Goal: Task Accomplishment & Management: Use online tool/utility

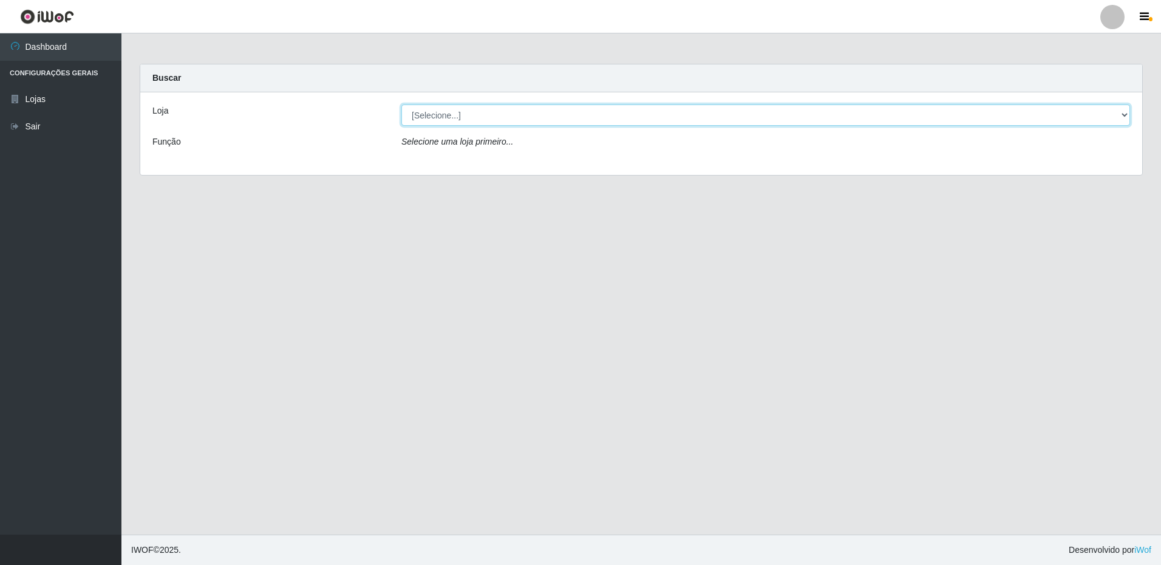
click at [477, 115] on select "[Selecione...] Extrabom - Loja 16 [GEOGRAPHIC_DATA]" at bounding box center [765, 114] width 729 height 21
select select "450"
click at [401, 104] on select "[Selecione...] Extrabom - Loja 16 [GEOGRAPHIC_DATA]" at bounding box center [765, 114] width 729 height 21
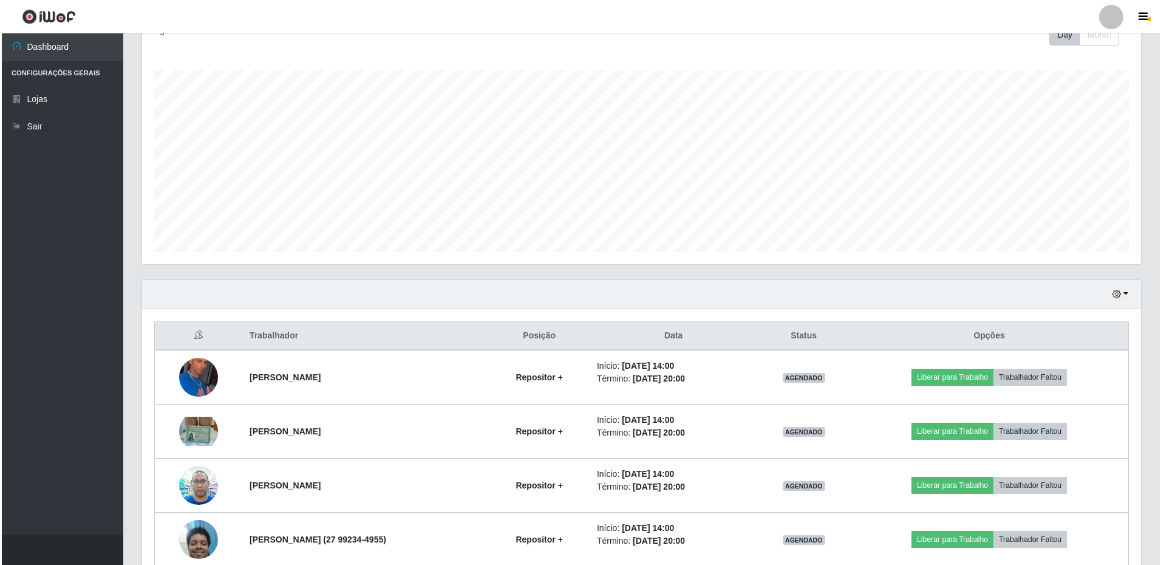
scroll to position [242, 0]
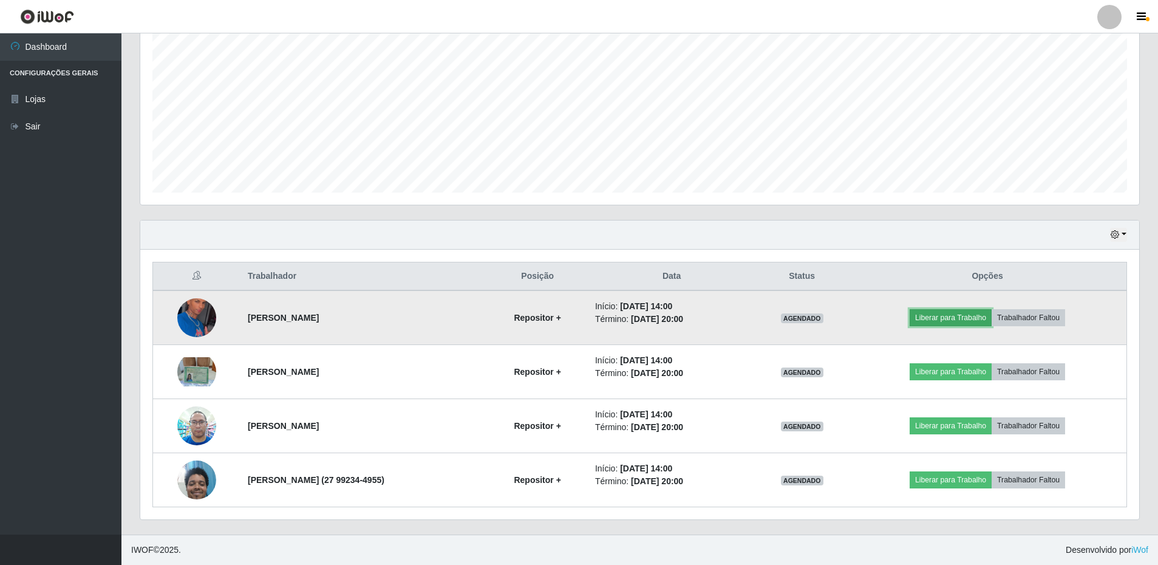
click at [947, 316] on button "Liberar para Trabalho" at bounding box center [951, 317] width 82 height 17
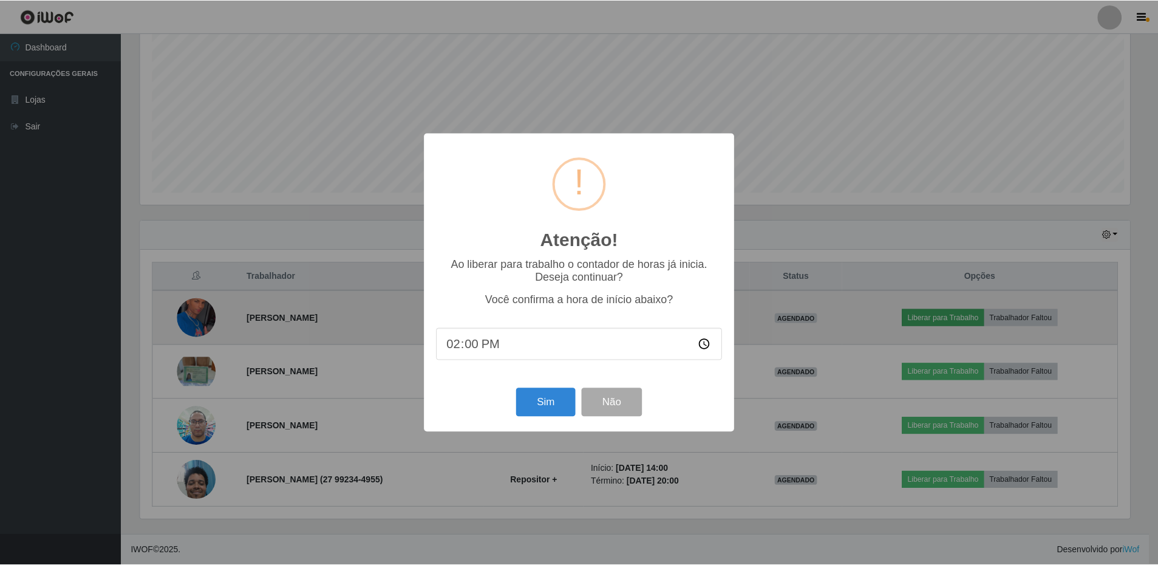
scroll to position [252, 993]
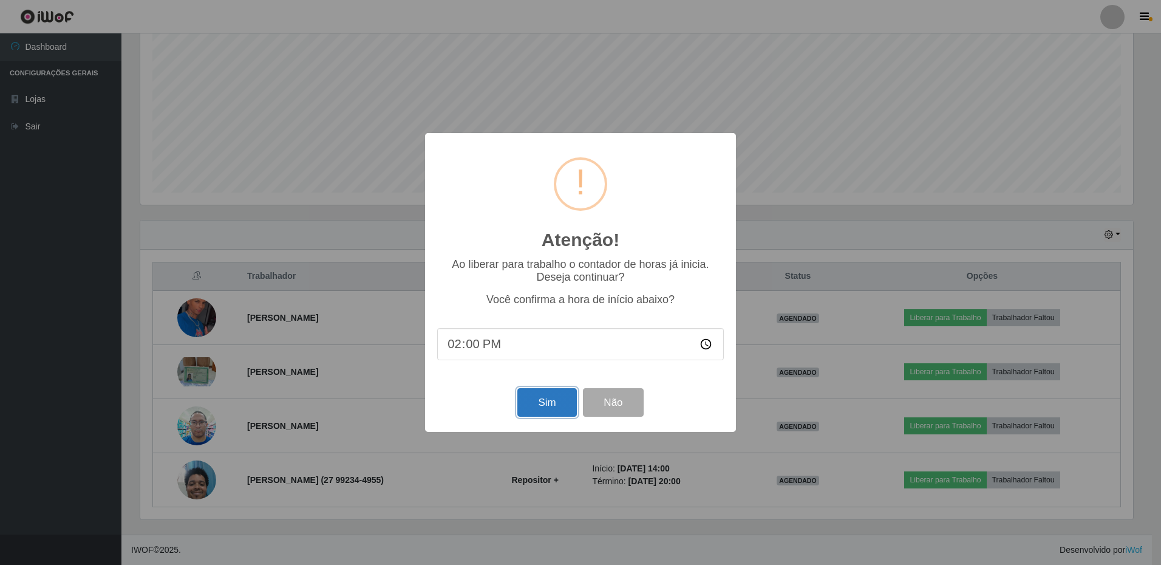
click at [546, 408] on button "Sim" at bounding box center [546, 402] width 59 height 29
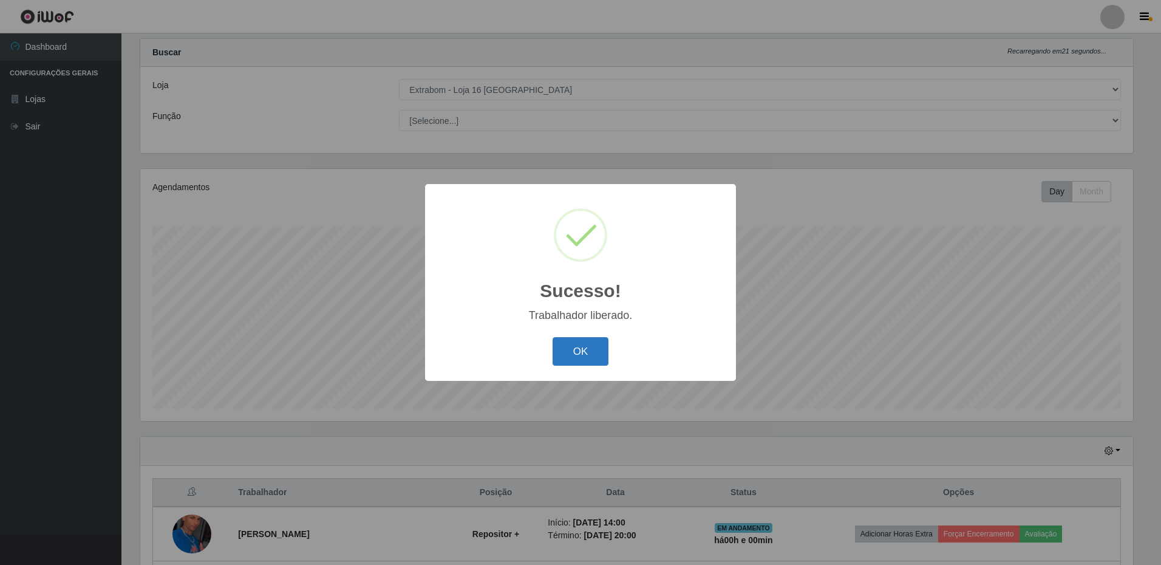
click at [593, 343] on button "OK" at bounding box center [581, 351] width 56 height 29
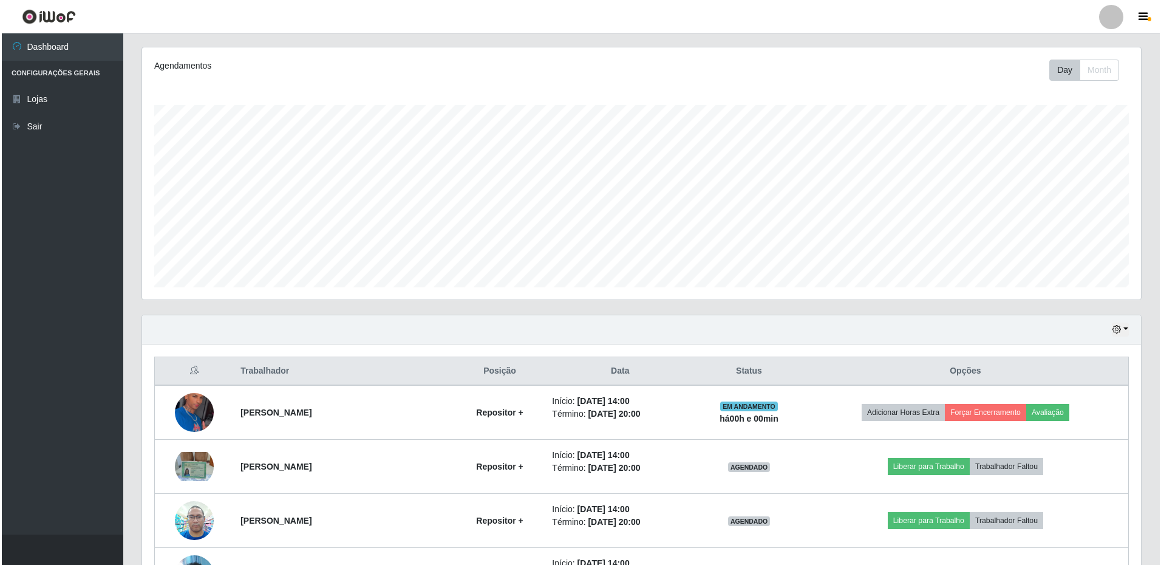
scroll to position [242, 0]
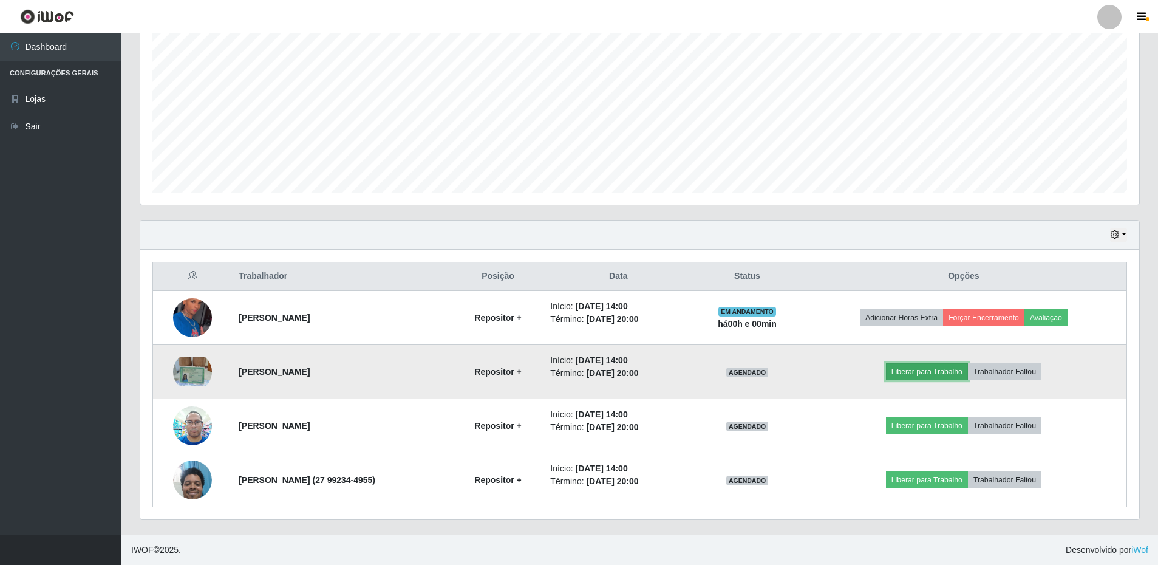
click at [924, 372] on button "Liberar para Trabalho" at bounding box center [927, 371] width 82 height 17
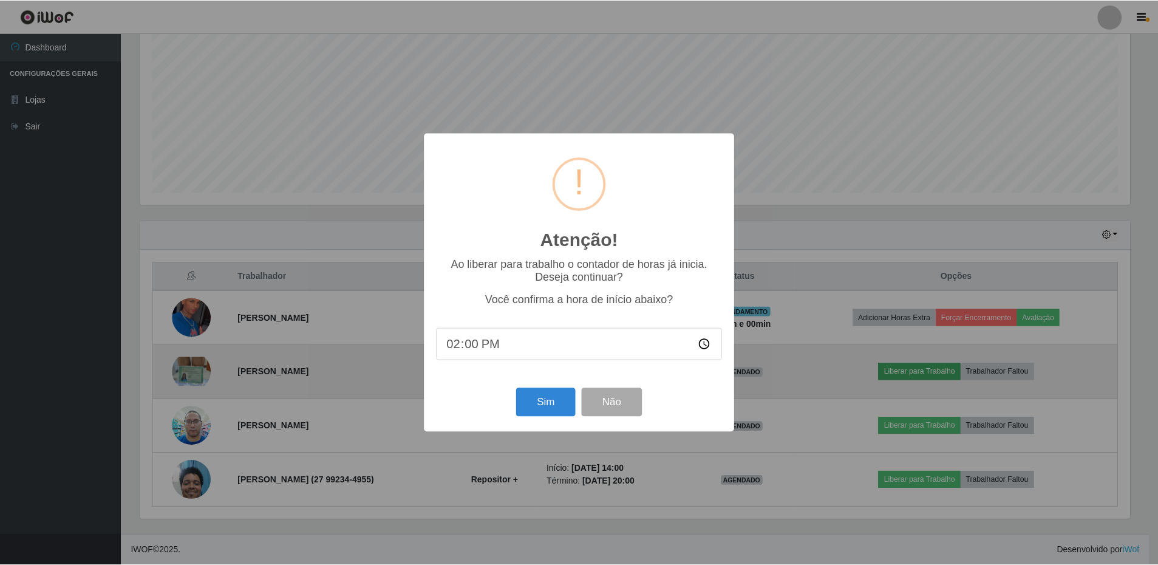
scroll to position [252, 993]
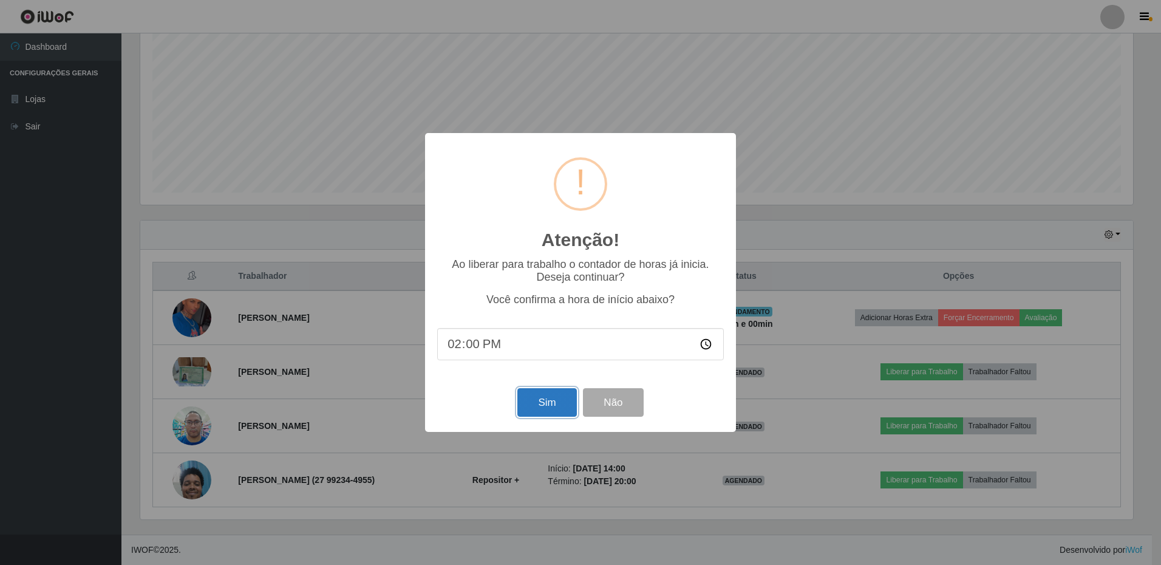
click at [546, 407] on button "Sim" at bounding box center [546, 402] width 59 height 29
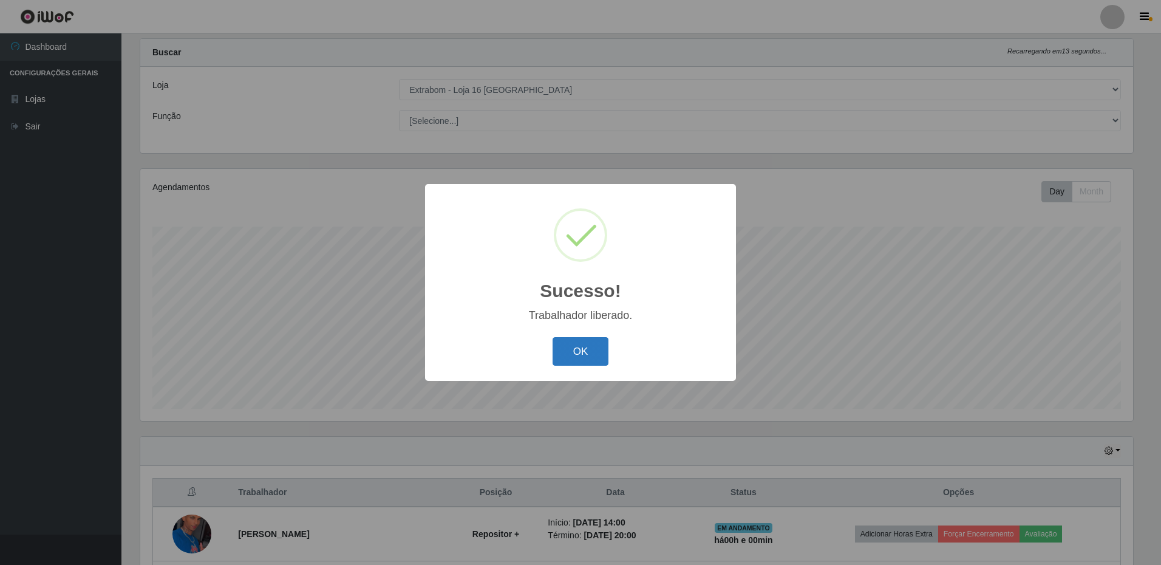
click at [596, 350] on button "OK" at bounding box center [581, 351] width 56 height 29
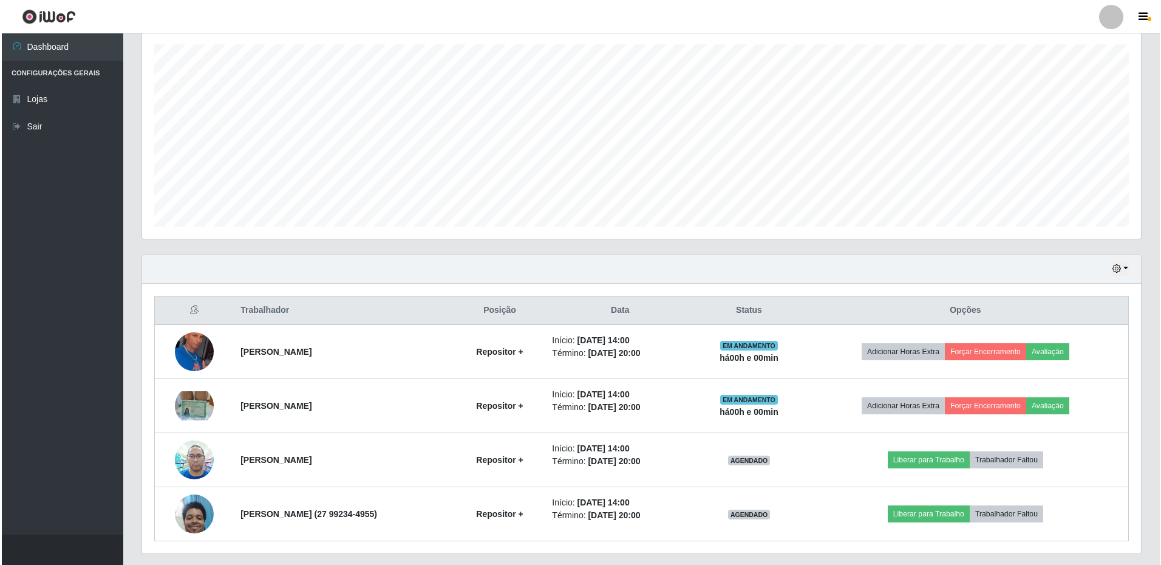
scroll to position [242, 0]
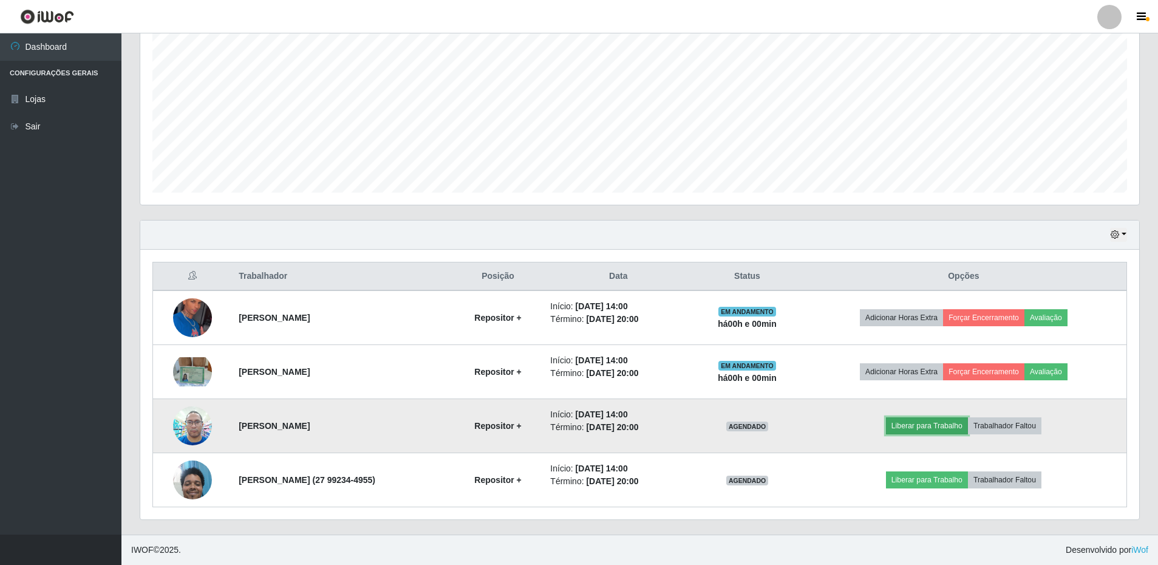
click at [929, 429] on button "Liberar para Trabalho" at bounding box center [927, 425] width 82 height 17
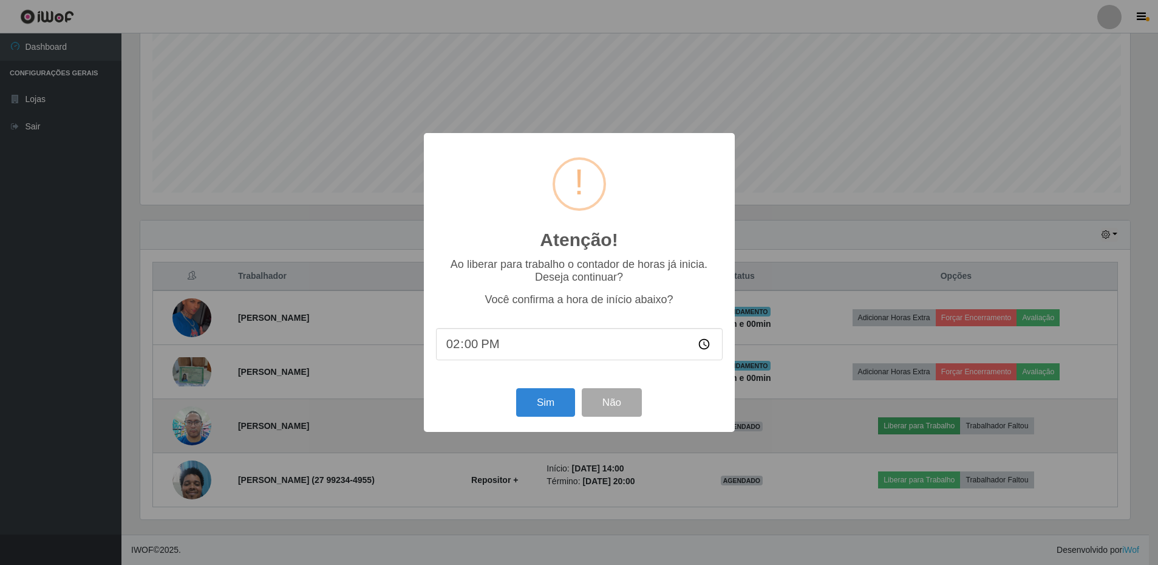
scroll to position [252, 993]
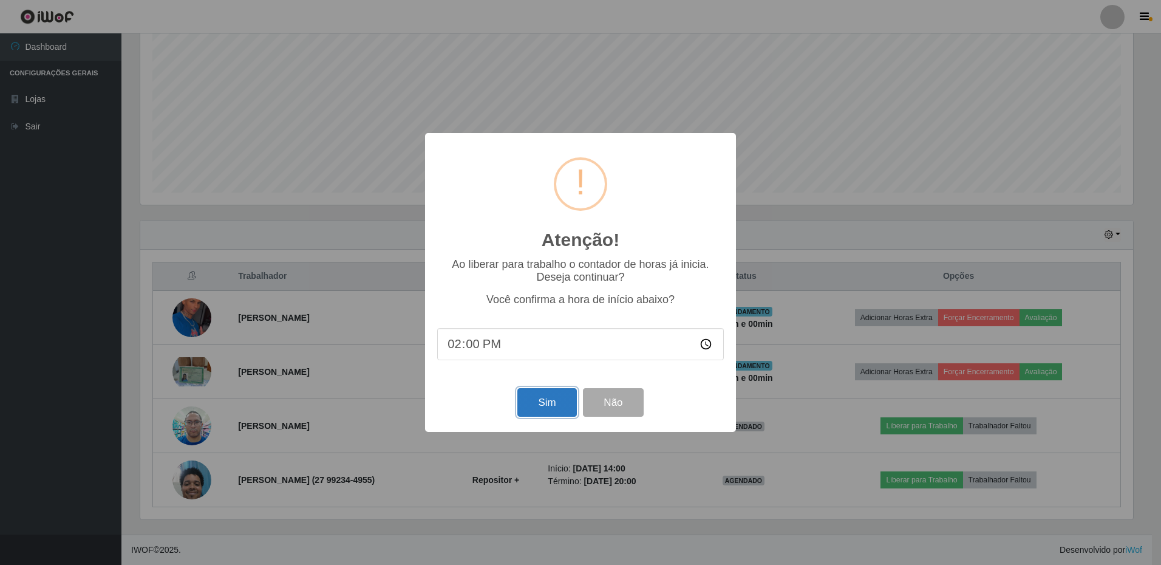
click at [555, 395] on button "Sim" at bounding box center [546, 402] width 59 height 29
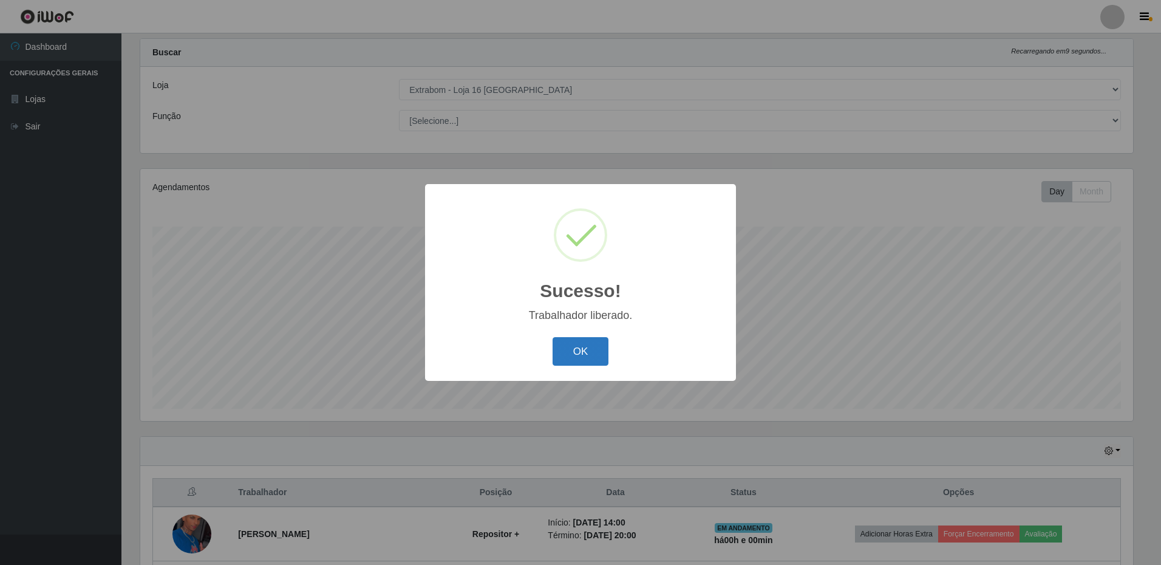
click at [601, 346] on button "OK" at bounding box center [581, 351] width 56 height 29
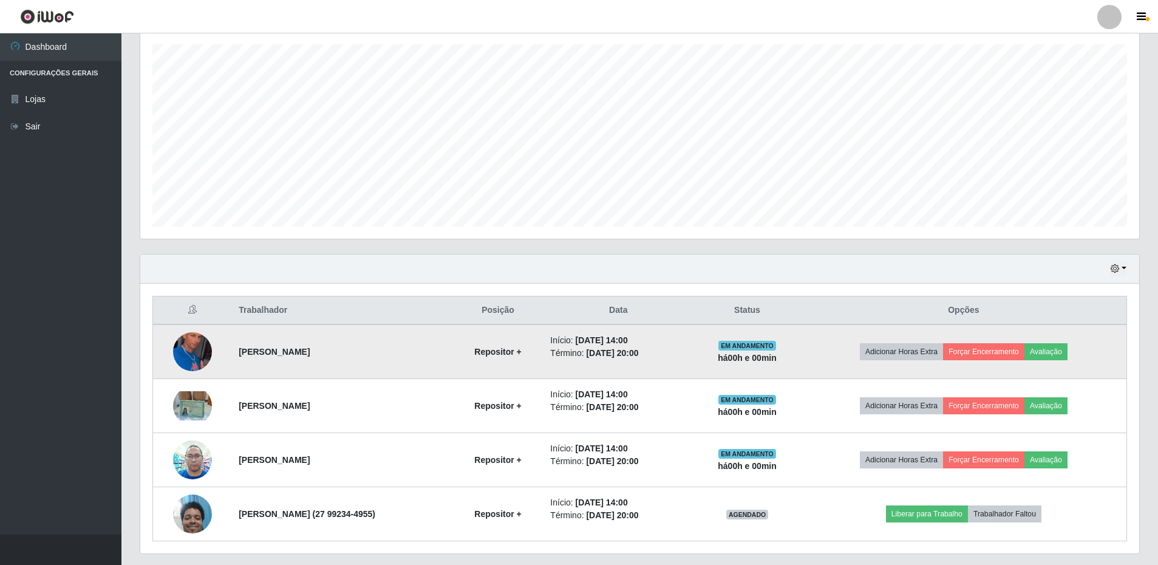
scroll to position [0, 0]
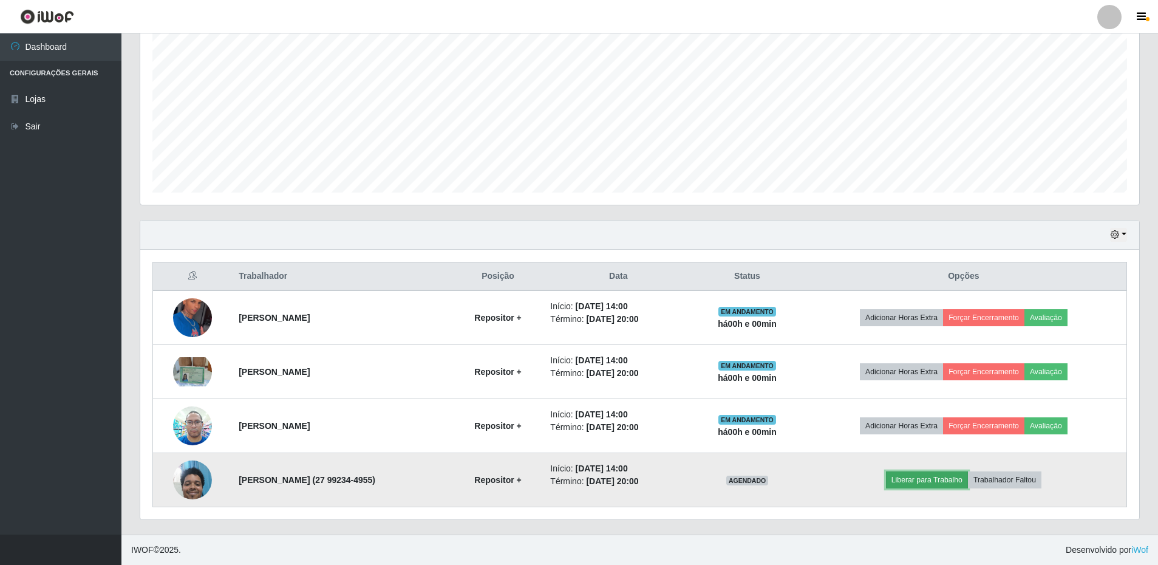
click at [929, 482] on button "Liberar para Trabalho" at bounding box center [927, 479] width 82 height 17
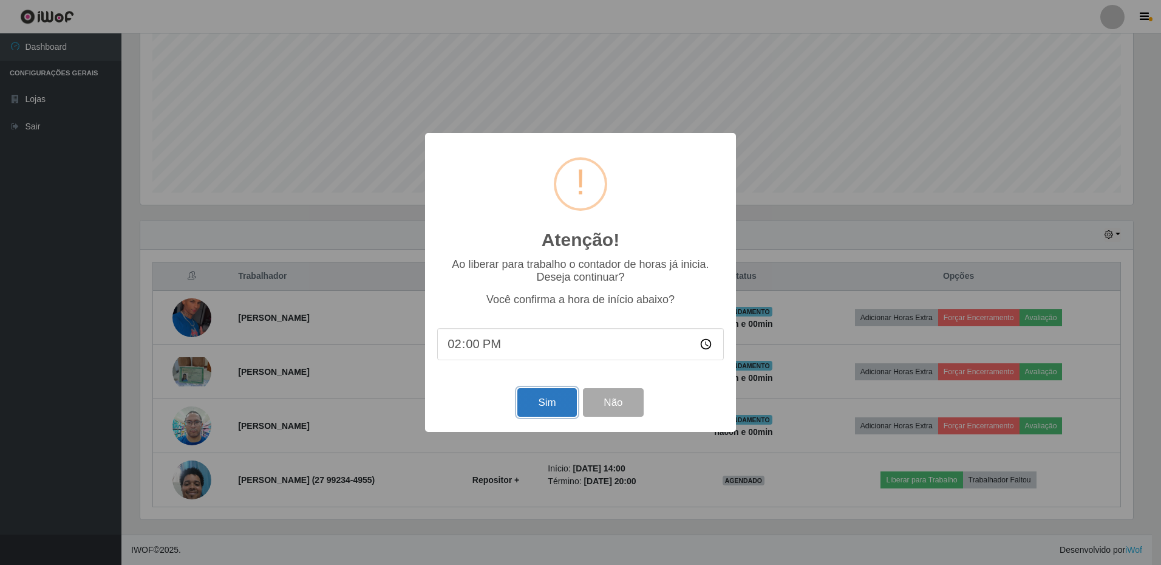
click at [551, 400] on button "Sim" at bounding box center [546, 402] width 59 height 29
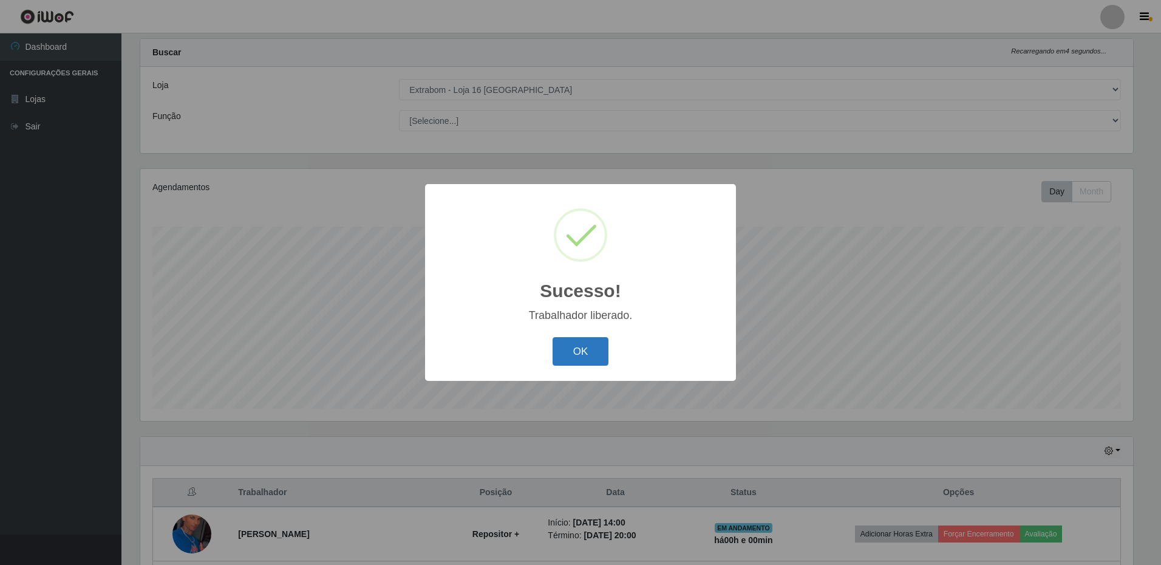
click at [574, 354] on button "OK" at bounding box center [581, 351] width 56 height 29
